Goal: Information Seeking & Learning: Find specific page/section

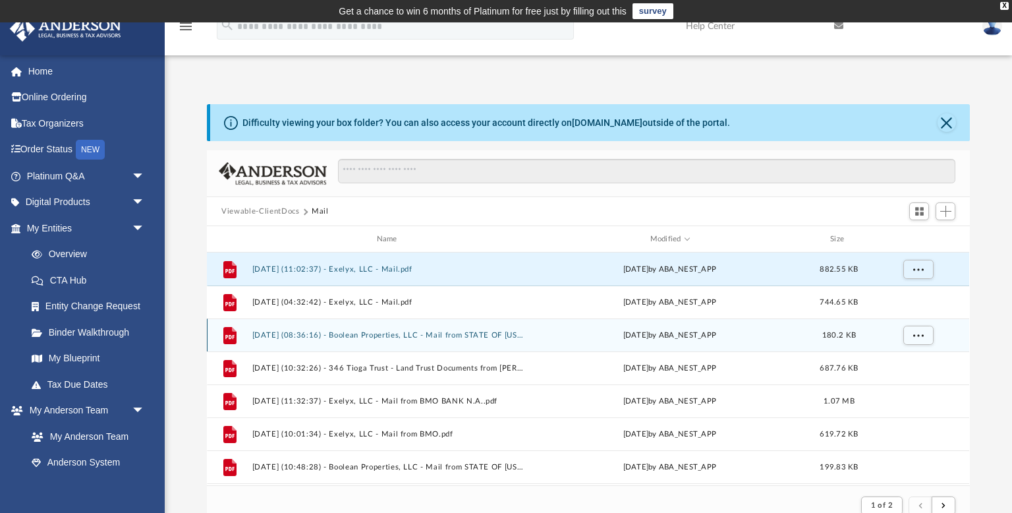
scroll to position [258, 763]
click at [464, 333] on button "[DATE] (08:36:16) - Boolean Properties, LLC - Mail from STATE OF [US_STATE] FRA…" at bounding box center [389, 335] width 275 height 9
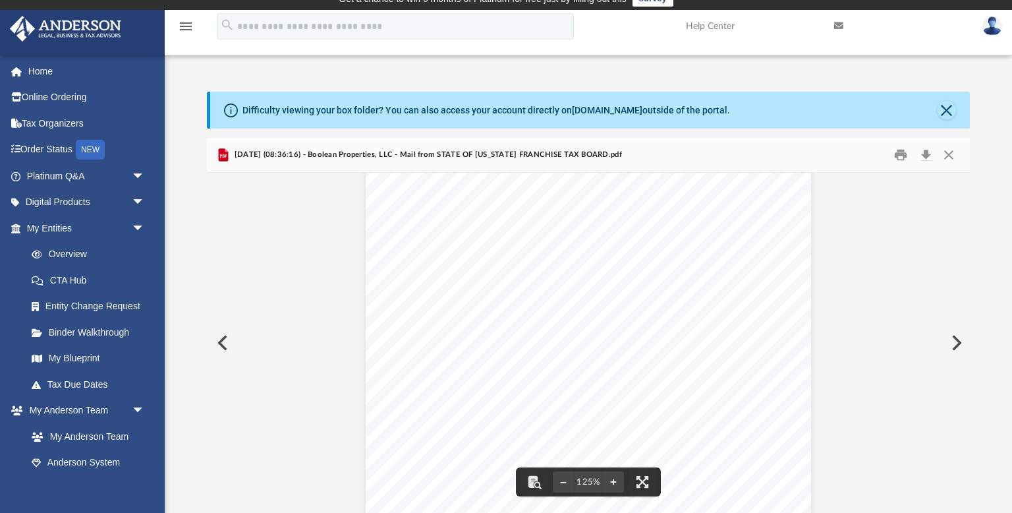
scroll to position [0, 0]
click at [942, 154] on button "Close" at bounding box center [949, 155] width 24 height 20
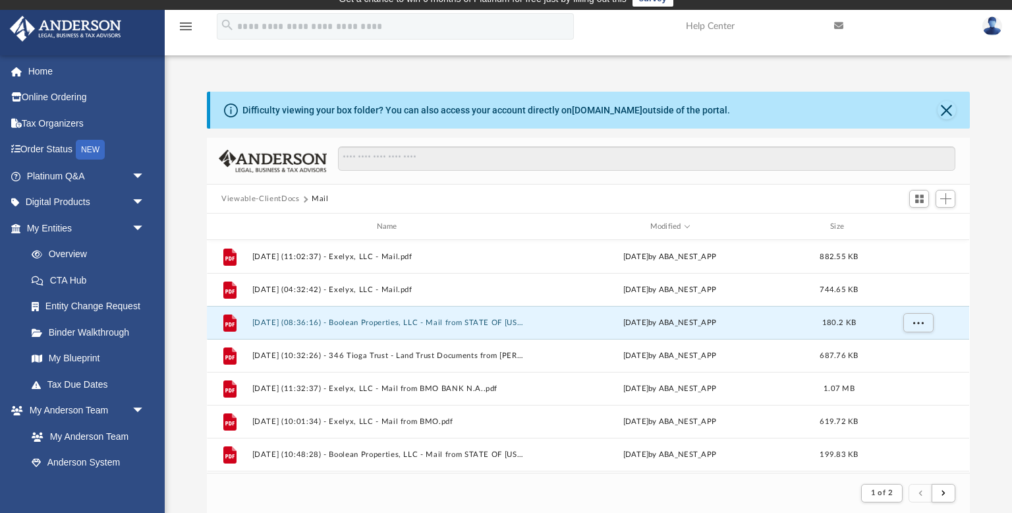
click at [264, 196] on button "Viewable-ClientDocs" at bounding box center [260, 199] width 78 height 12
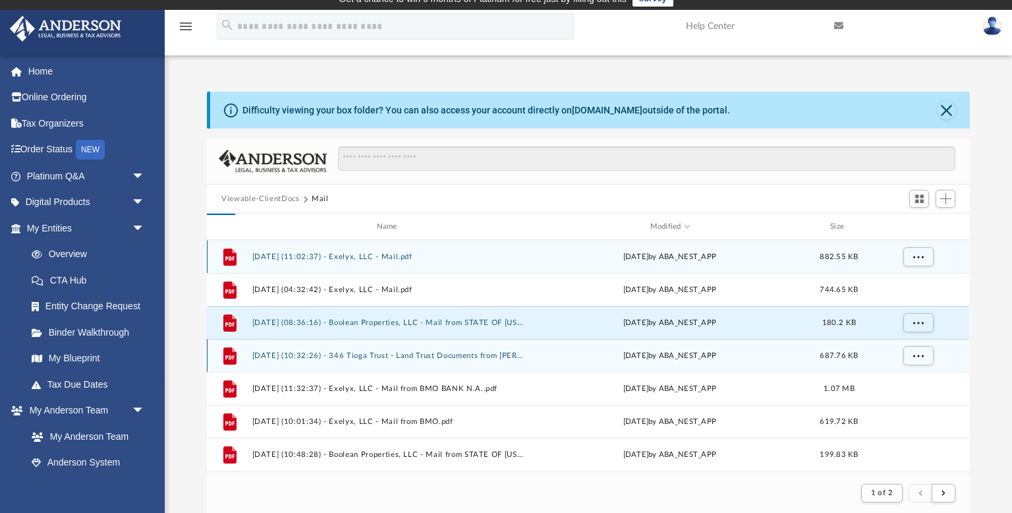
scroll to position [299, 763]
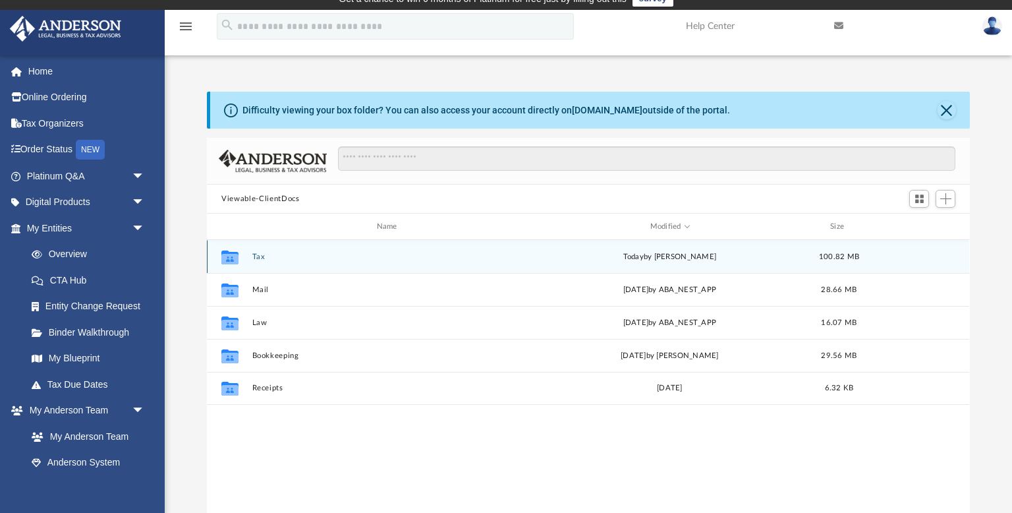
click at [260, 258] on button "Tax" at bounding box center [389, 256] width 275 height 9
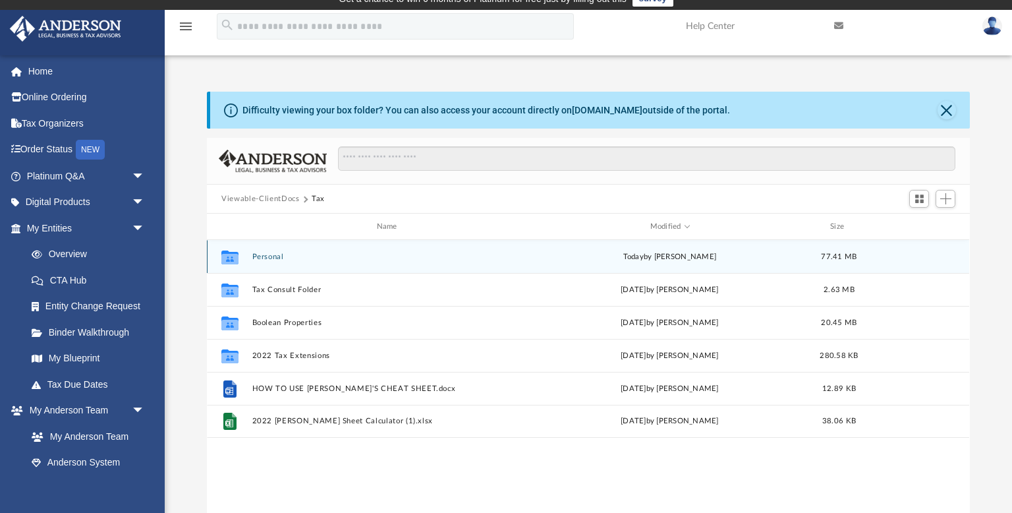
click at [272, 254] on button "Personal" at bounding box center [389, 256] width 275 height 9
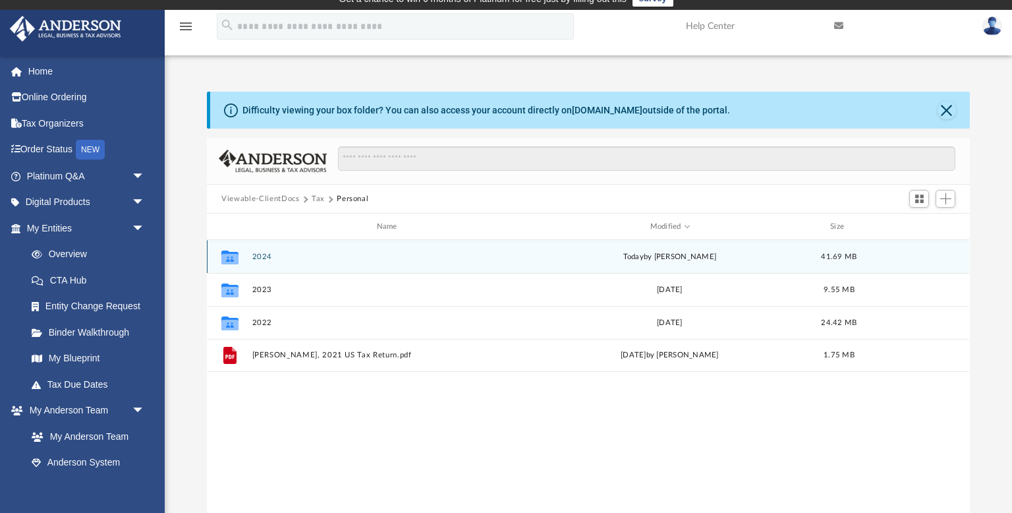
click at [272, 254] on button "2024" at bounding box center [389, 256] width 275 height 9
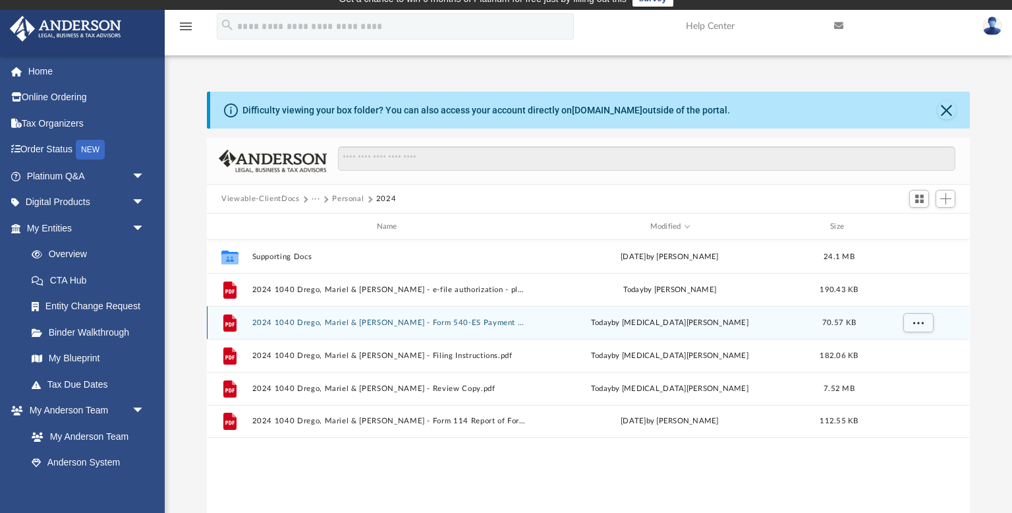
click at [435, 318] on button "2024 1040 Drego, Mariel & [PERSON_NAME] - Form 540-ES Payment Voucher.pdf" at bounding box center [389, 322] width 275 height 9
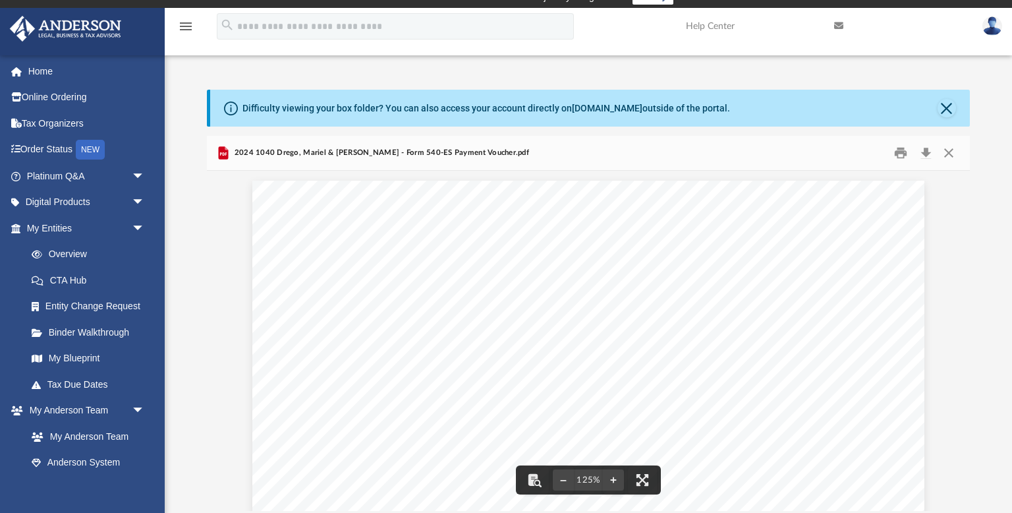
scroll to position [13, 0]
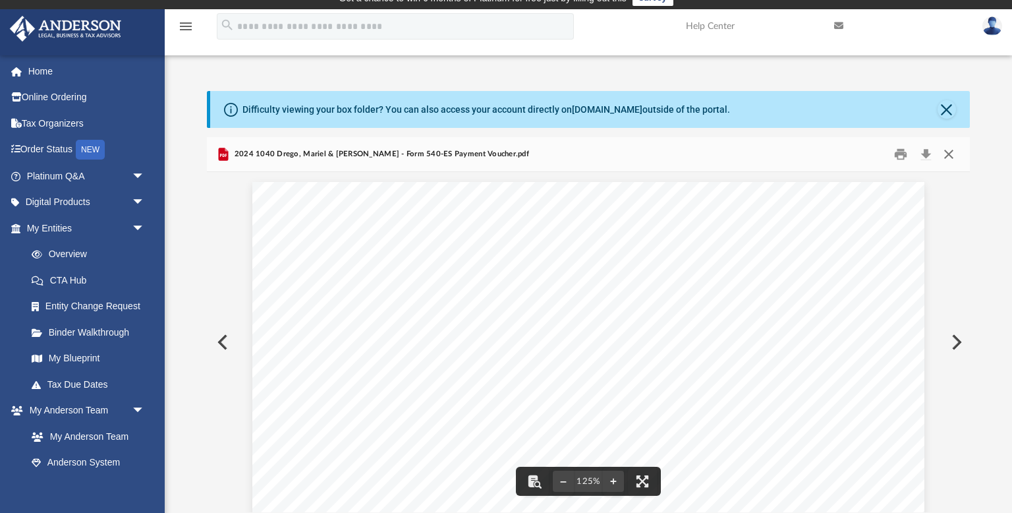
click at [950, 156] on button "Close" at bounding box center [949, 154] width 24 height 20
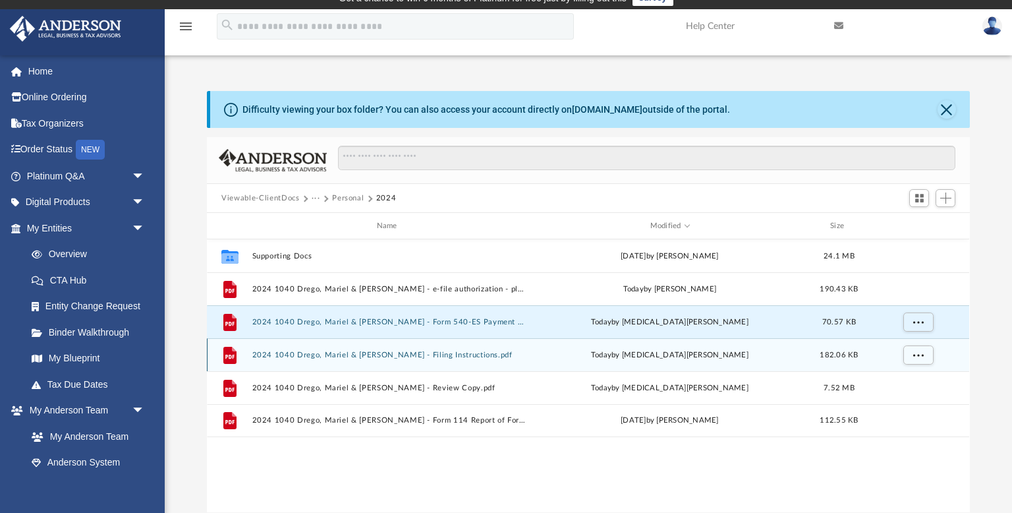
click at [407, 358] on button "2024 1040 Drego, Mariel & [PERSON_NAME] - Filing Instructions.pdf" at bounding box center [389, 355] width 275 height 9
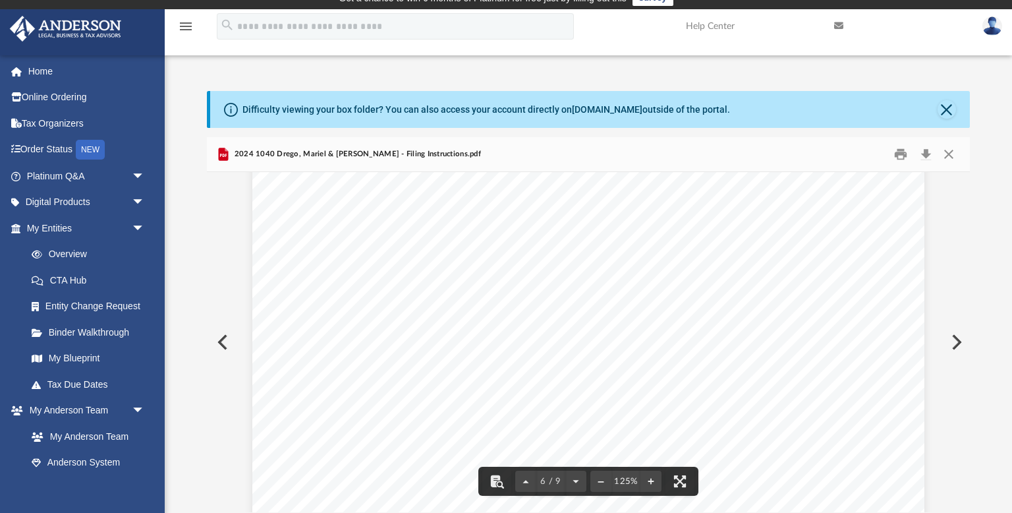
scroll to position [4930, 0]
click at [620, 287] on div "400061 [DATE] Prepared for: Prepared by: Filing Instructions [PERSON_NAME] & [P…" at bounding box center [588, 136] width 672 height 870
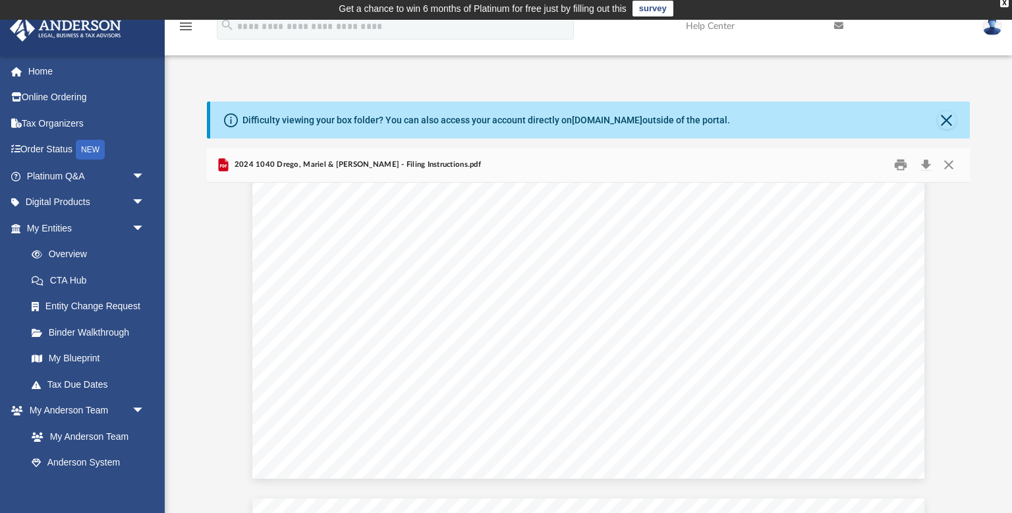
scroll to position [0, 0]
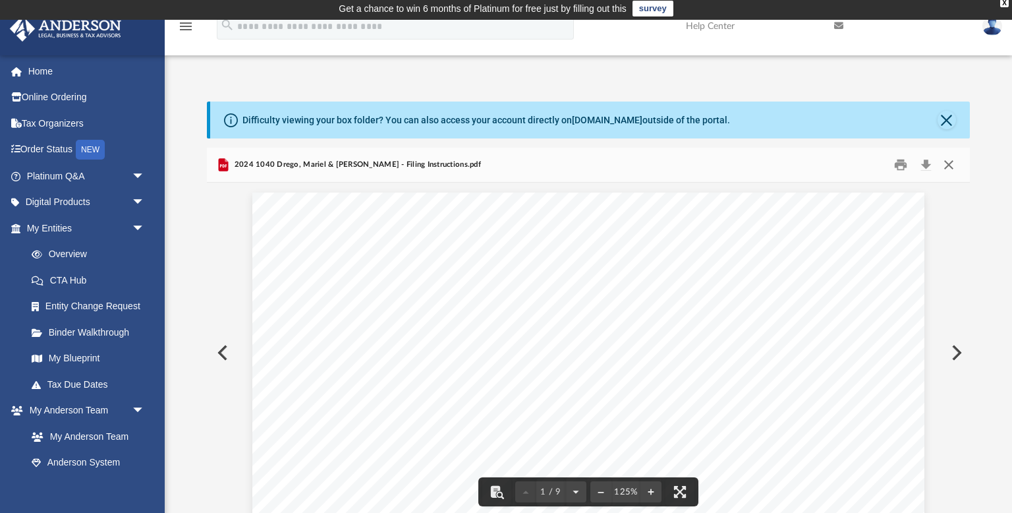
click at [953, 163] on button "Close" at bounding box center [949, 165] width 24 height 20
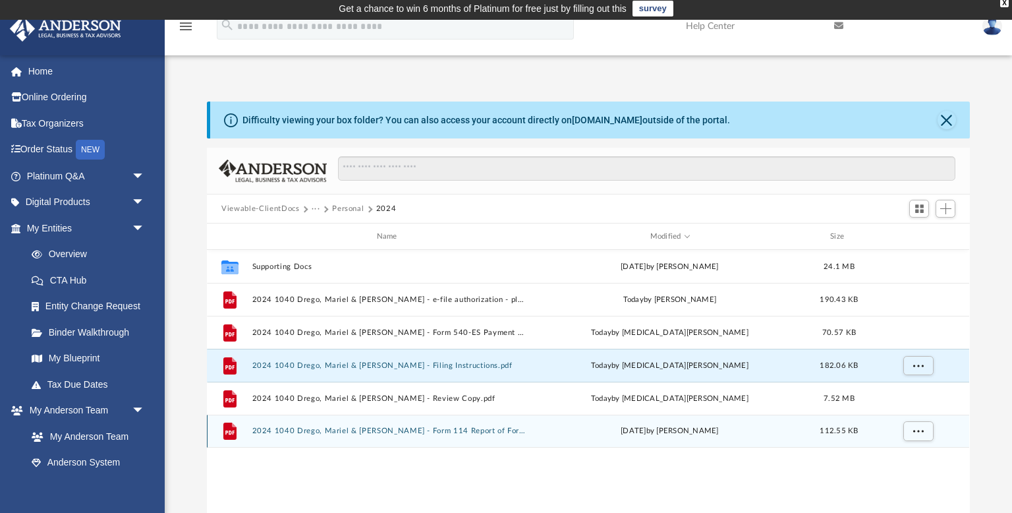
click at [393, 431] on button "2024 1040 Drego, Mariel & [PERSON_NAME] - Form 114 Report of Foreign Bank and F…" at bounding box center [389, 430] width 275 height 9
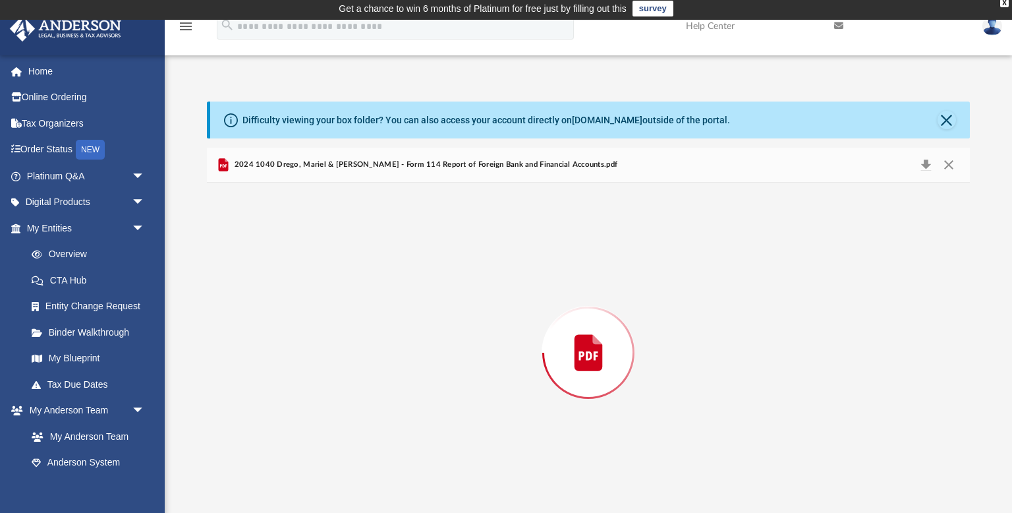
scroll to position [13, 0]
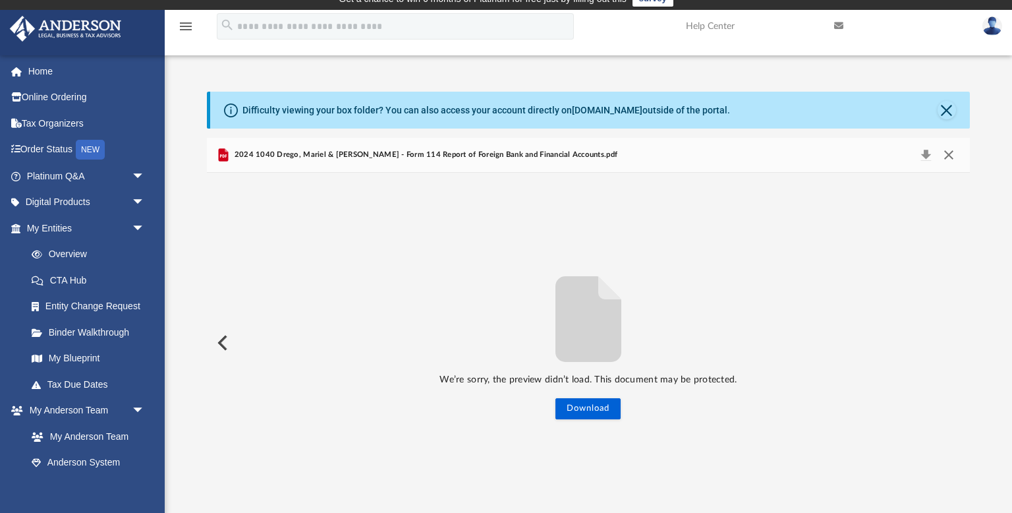
click at [946, 157] on button "Close" at bounding box center [949, 155] width 24 height 18
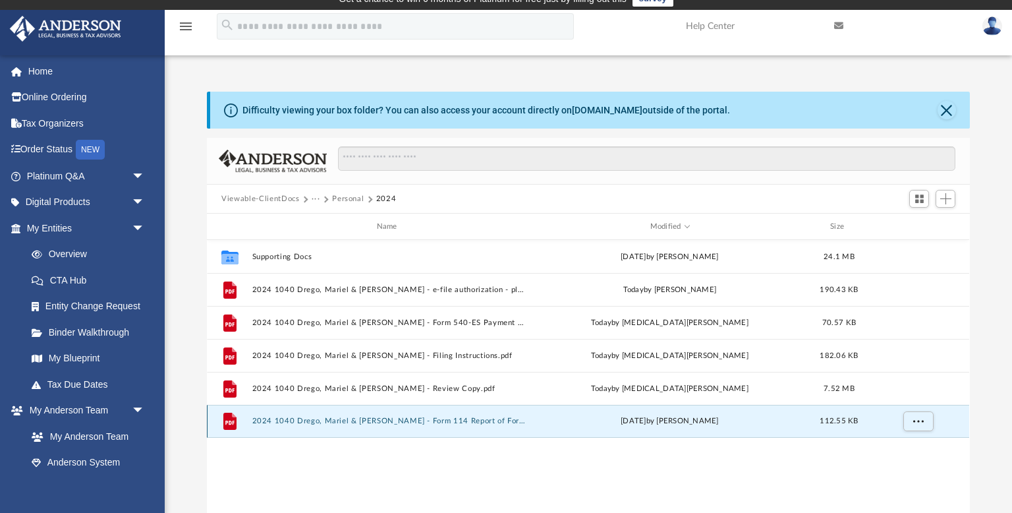
click at [382, 420] on button "2024 1040 Drego, Mariel & [PERSON_NAME] - Form 114 Report of Foreign Bank and F…" at bounding box center [389, 421] width 275 height 9
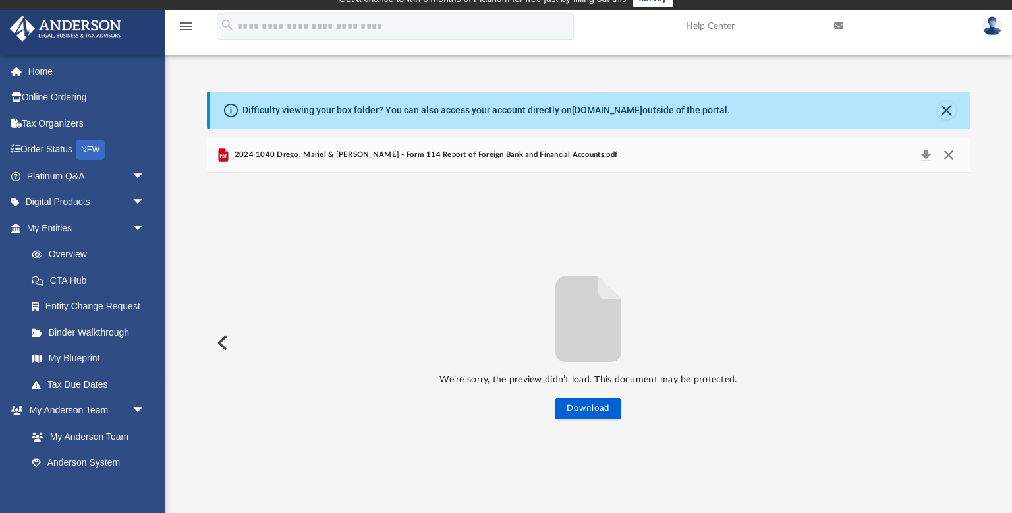
click at [950, 152] on button "Close" at bounding box center [949, 155] width 24 height 18
